Goal: Task Accomplishment & Management: Use online tool/utility

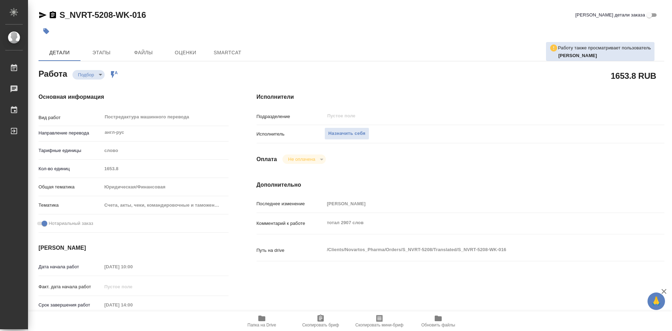
type textarea "x"
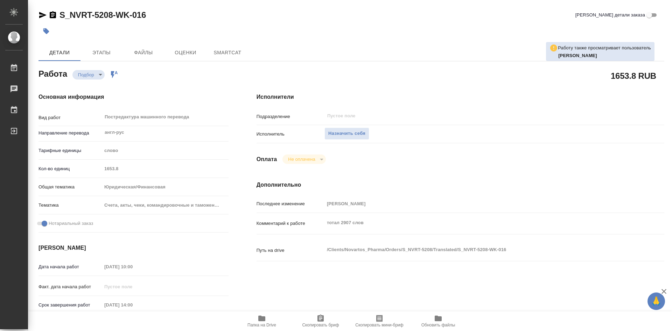
type textarea "x"
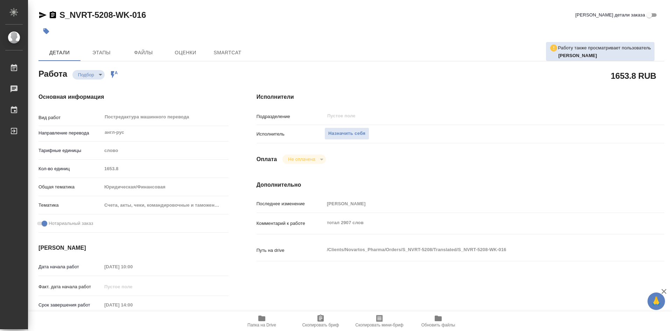
type textarea "x"
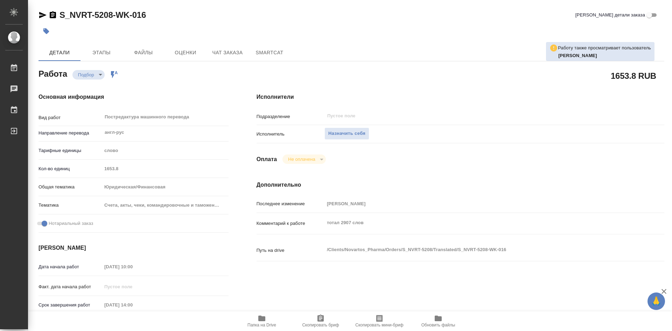
type textarea "x"
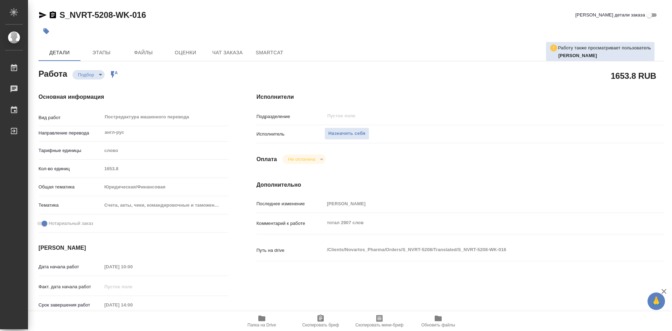
type textarea "x"
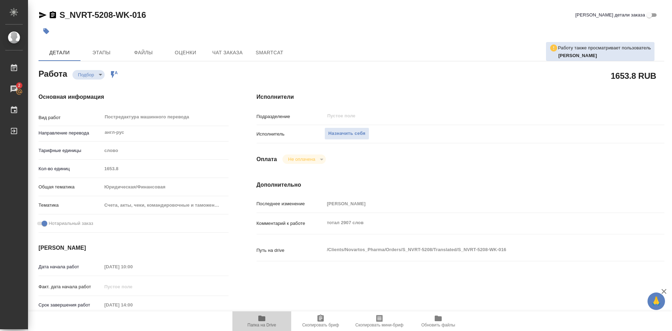
click at [261, 319] on icon "button" at bounding box center [261, 318] width 7 height 6
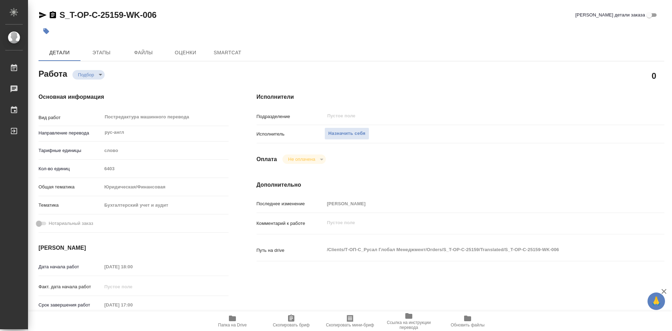
type textarea "x"
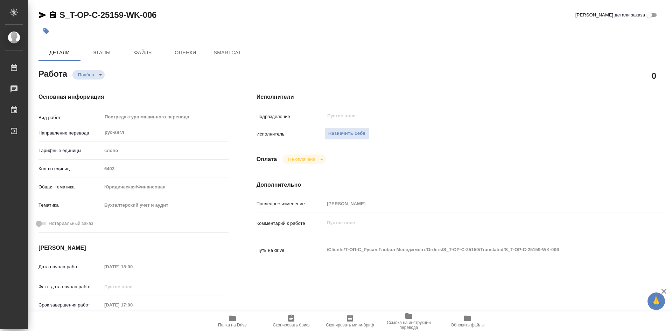
type textarea "x"
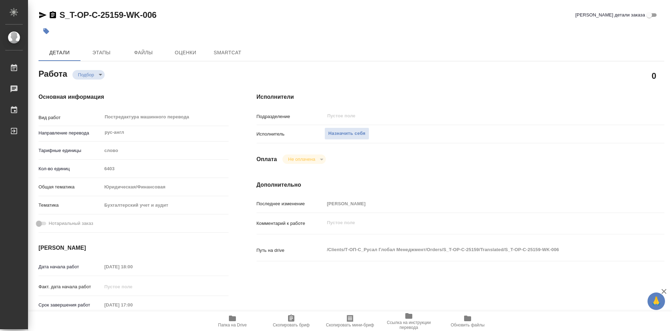
type textarea "x"
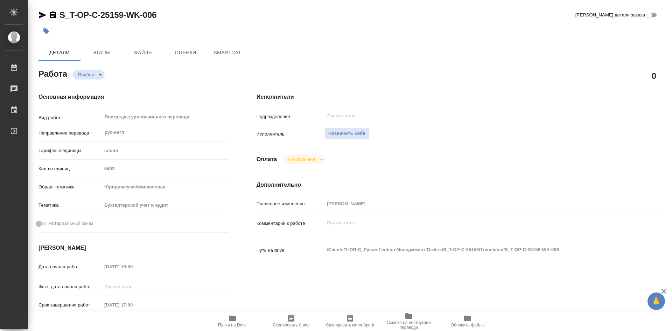
type textarea "x"
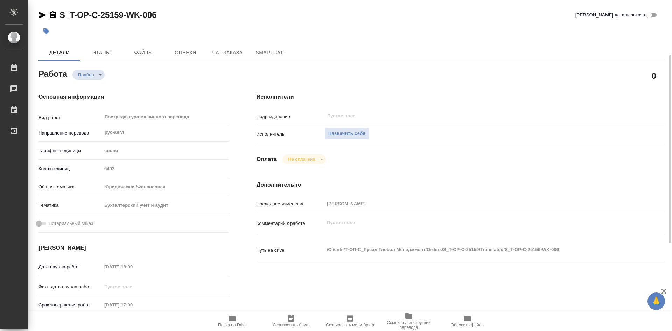
scroll to position [35, 0]
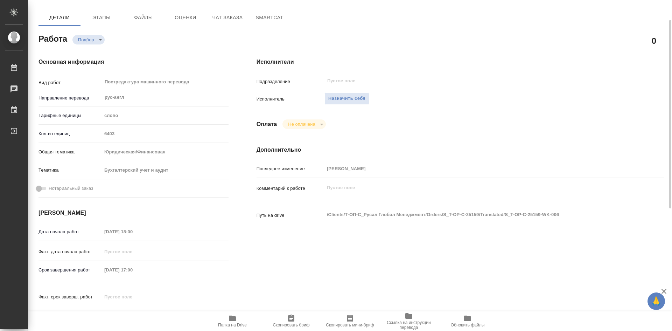
type textarea "x"
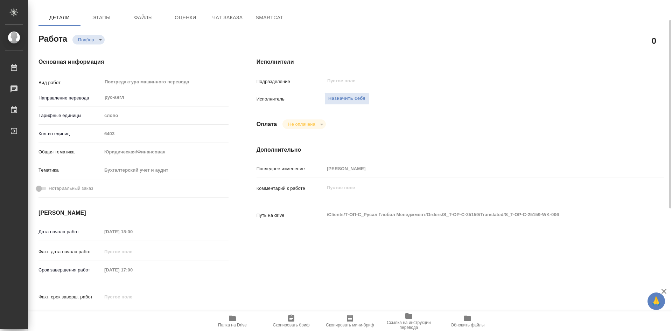
type textarea "x"
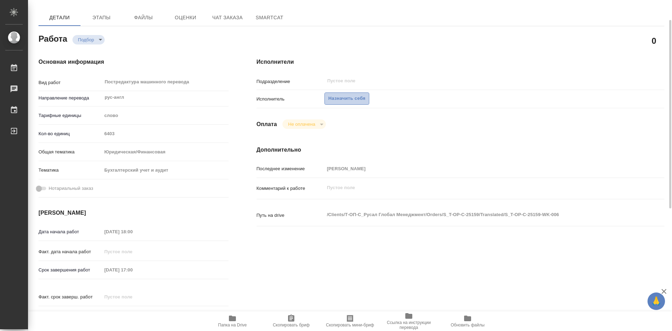
click at [352, 100] on span "Назначить себя" at bounding box center [346, 98] width 37 height 8
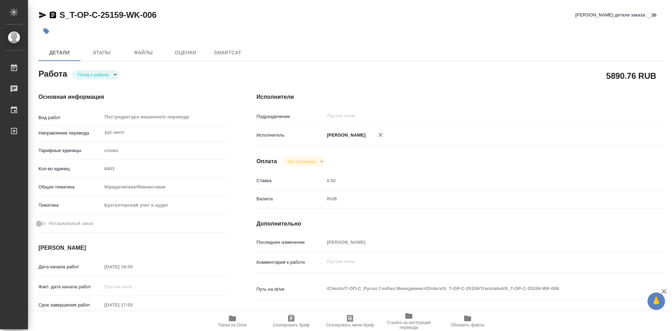
type textarea "x"
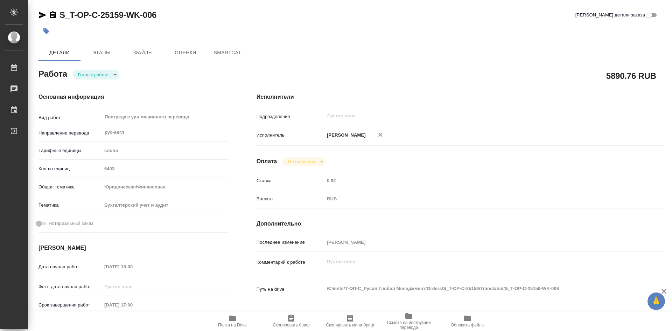
type textarea "x"
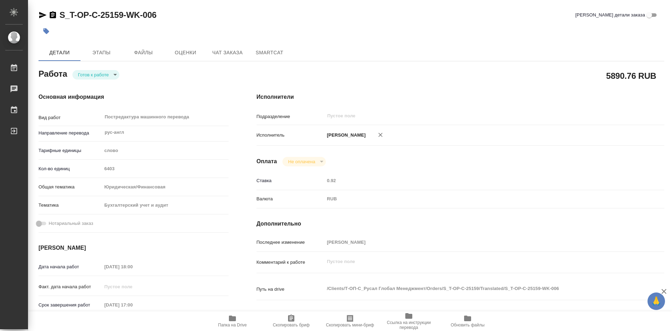
type textarea "x"
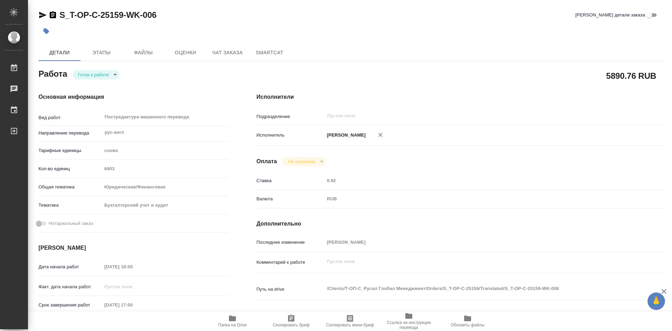
type textarea "x"
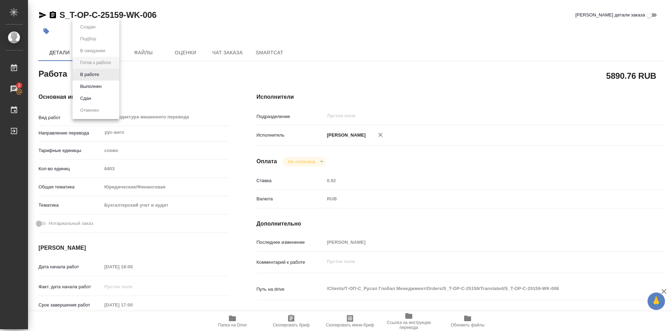
click at [115, 77] on body "🙏 .cls-1 fill:#fff; AWATERA [PERSON_NAME] 2 Чаты График Выйти S_T-OP-C-25159-WK…" at bounding box center [336, 165] width 672 height 331
click at [92, 75] on button "В работе" at bounding box center [89, 75] width 23 height 8
type textarea "x"
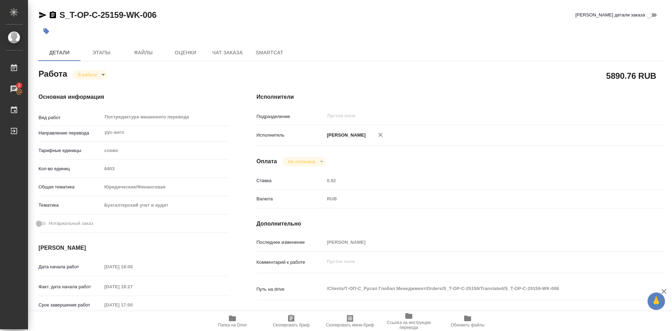
type textarea "x"
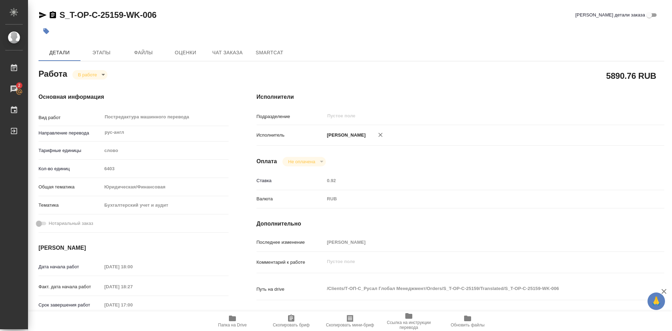
type textarea "x"
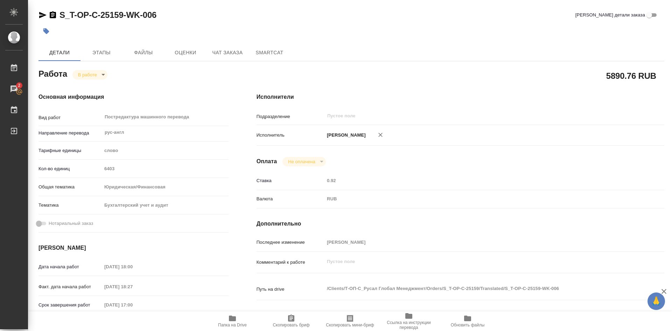
type textarea "x"
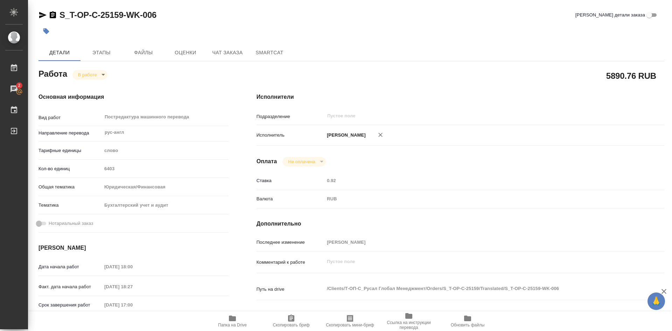
type textarea "x"
click at [291, 317] on icon "button" at bounding box center [291, 318] width 8 height 8
